Goal: Information Seeking & Learning: Learn about a topic

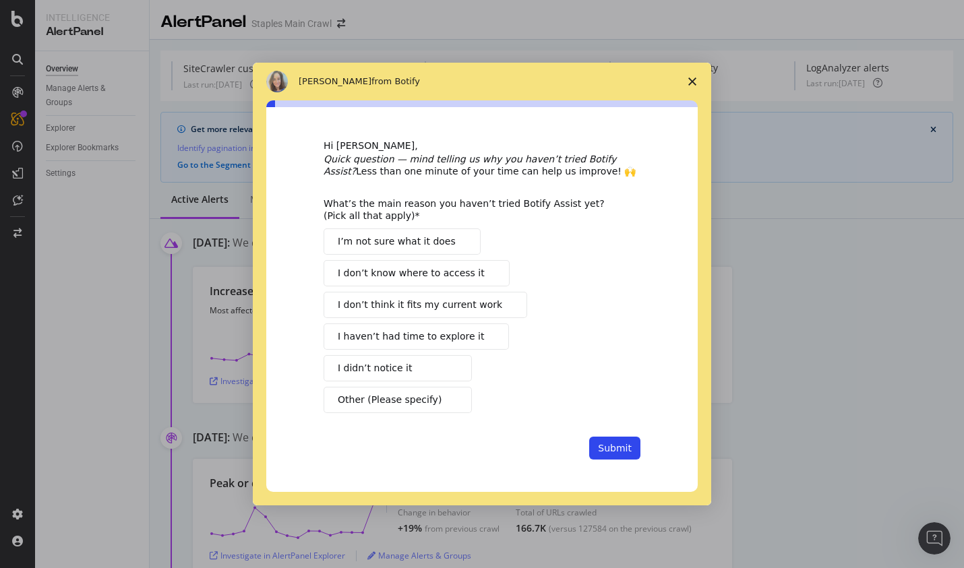
click at [690, 82] on icon "Close survey" at bounding box center [692, 82] width 8 height 8
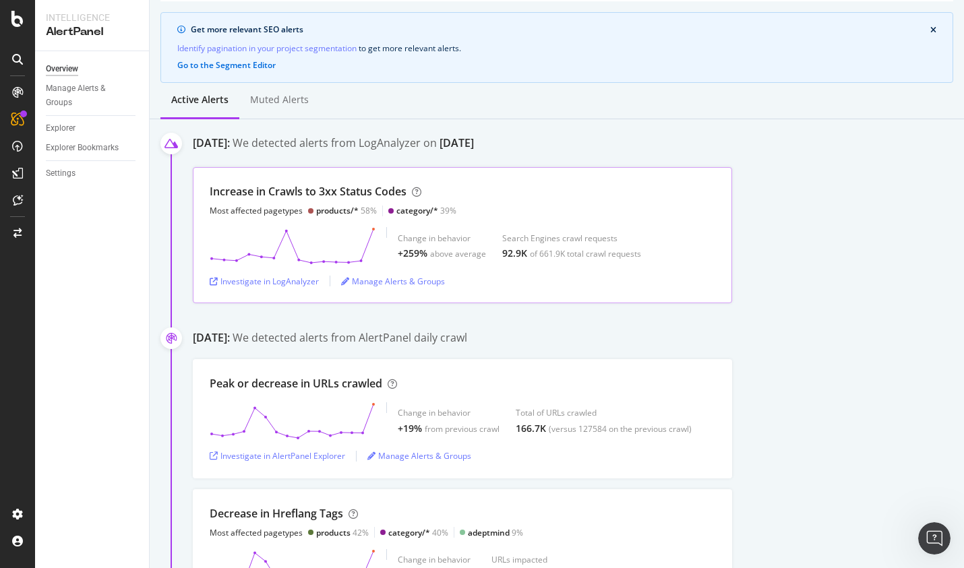
scroll to position [102, 0]
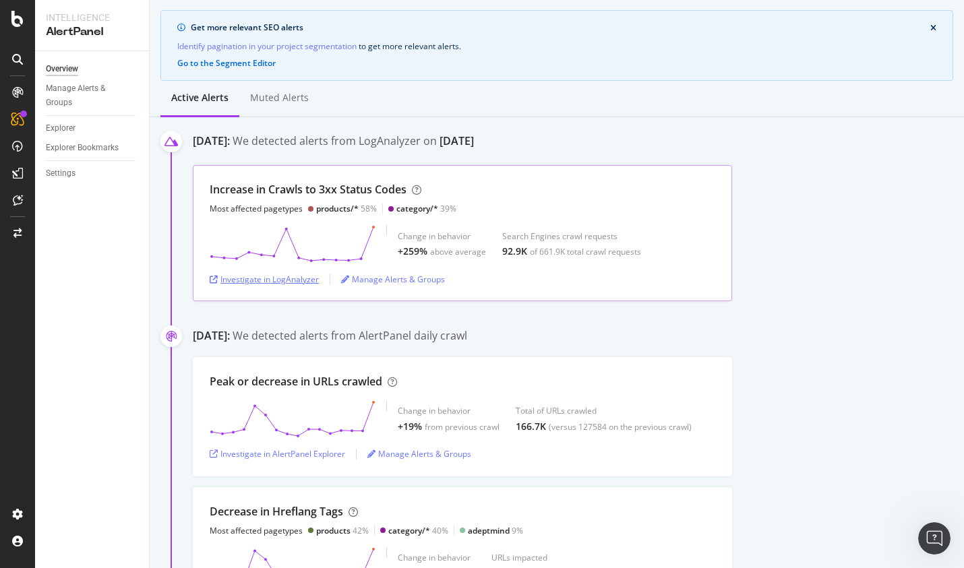
click at [277, 277] on div "Investigate in LogAnalyzer" at bounding box center [264, 279] width 109 height 11
